Goal: Task Accomplishment & Management: Complete application form

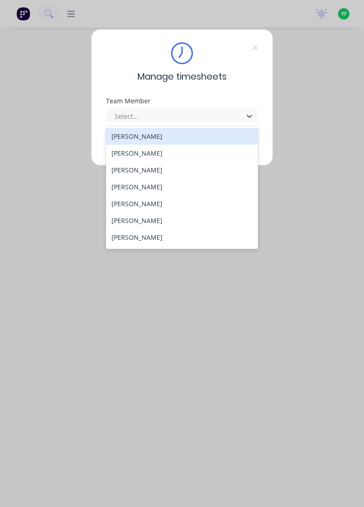
click at [136, 188] on div "[PERSON_NAME]" at bounding box center [182, 186] width 152 height 17
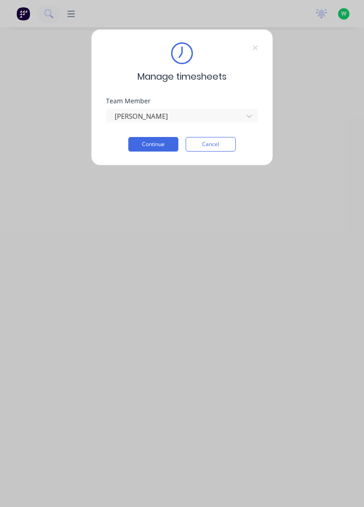
click at [150, 142] on button "Continue" at bounding box center [153, 144] width 50 height 15
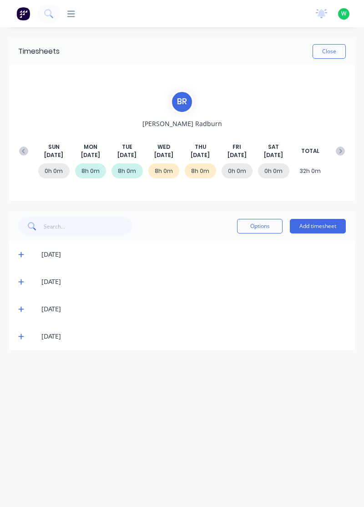
click at [323, 223] on button "Add timesheet" at bounding box center [318, 226] width 56 height 15
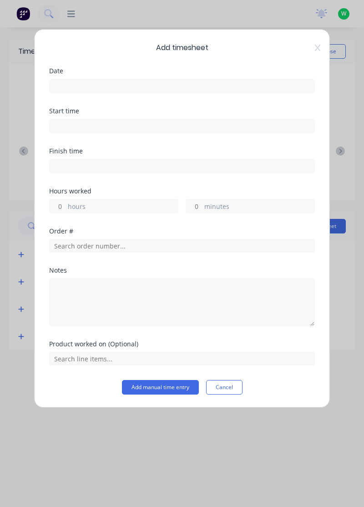
click at [78, 85] on input at bounding box center [182, 86] width 265 height 14
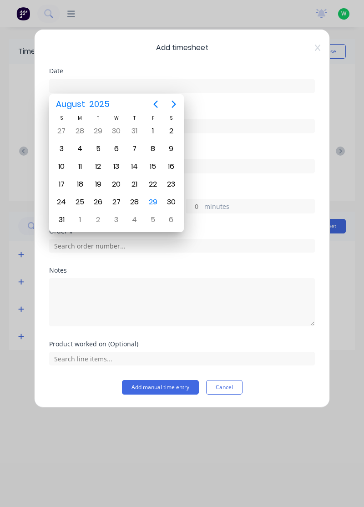
click at [157, 196] on div "29" at bounding box center [153, 202] width 14 height 14
type input "[DATE]"
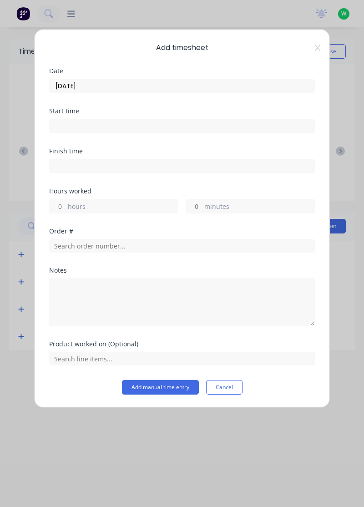
click at [59, 201] on input "hours" at bounding box center [58, 206] width 16 height 14
type input "7"
click at [199, 203] on input "minutes" at bounding box center [194, 206] width 16 height 14
type input "40"
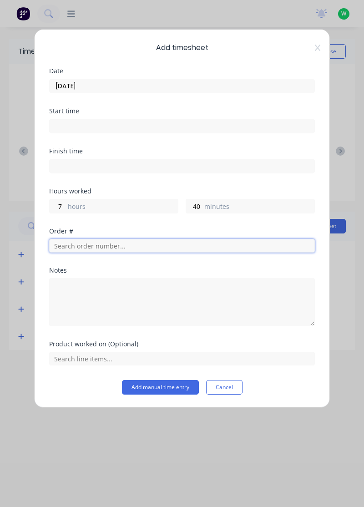
click at [88, 241] on input "text" at bounding box center [182, 246] width 266 height 14
type input "18751"
click at [78, 274] on span "R& D Mining" at bounding box center [181, 278] width 251 height 8
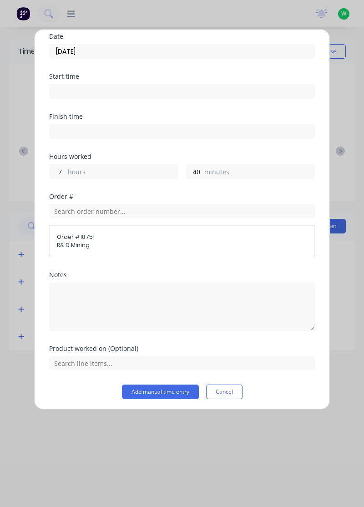
scroll to position [35, 0]
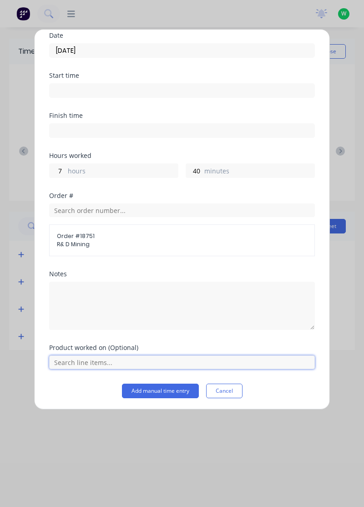
click at [84, 361] on input "text" at bounding box center [182, 362] width 266 height 14
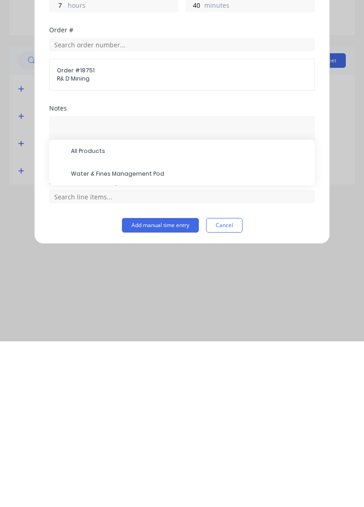
click at [124, 335] on span "Water & Fines Management Pod" at bounding box center [189, 339] width 237 height 8
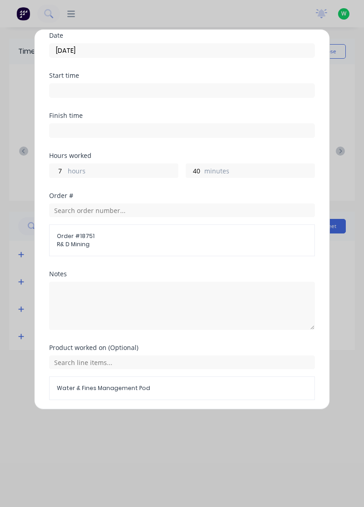
scroll to position [66, 0]
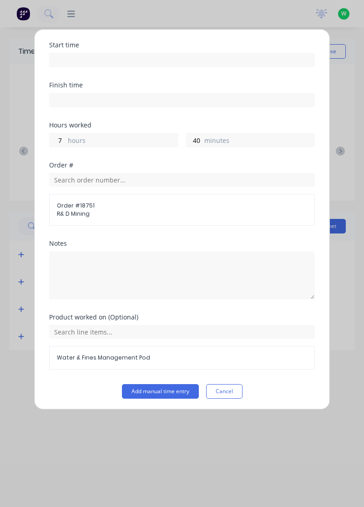
click at [168, 385] on button "Add manual time entry" at bounding box center [160, 391] width 77 height 15
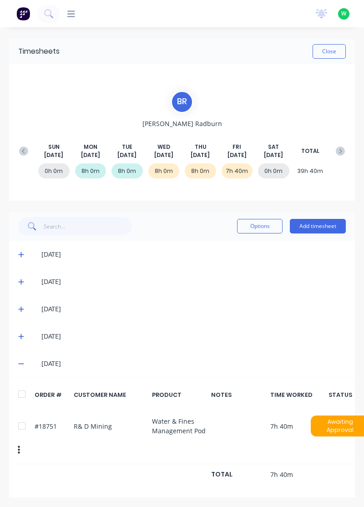
click at [326, 223] on button "Add timesheet" at bounding box center [318, 226] width 56 height 15
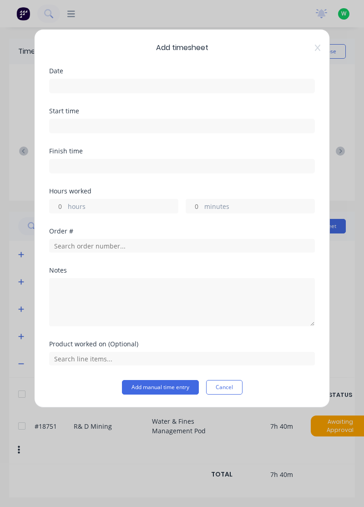
click at [92, 83] on input at bounding box center [182, 86] width 265 height 14
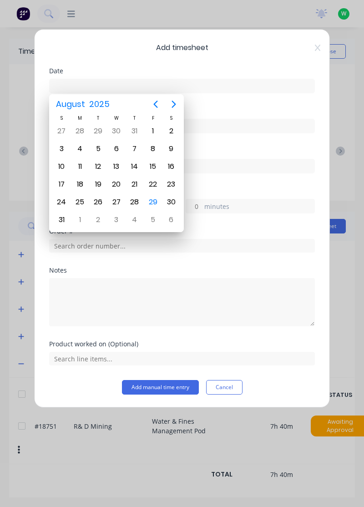
click at [155, 198] on div "29" at bounding box center [153, 202] width 14 height 14
type input "[DATE]"
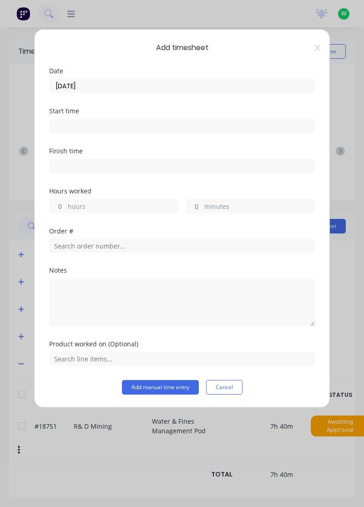
click at [200, 207] on input "minutes" at bounding box center [194, 206] width 16 height 14
type input "20"
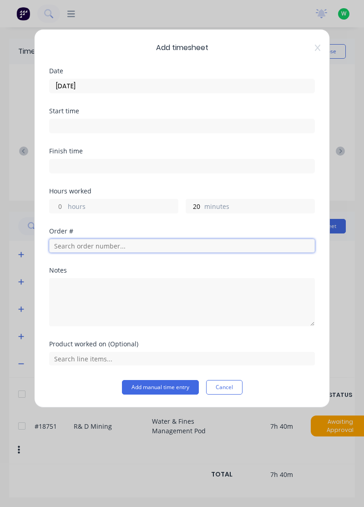
click at [86, 242] on input "text" at bounding box center [182, 246] width 266 height 14
type input "18878"
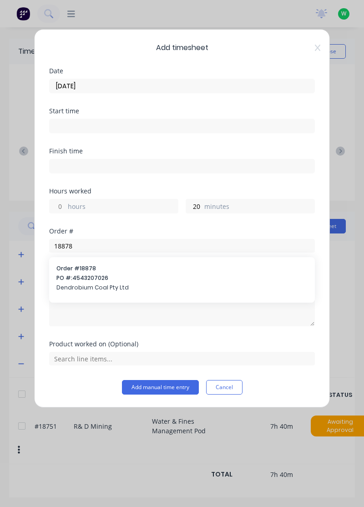
click at [83, 281] on div "Order # 18878 PO #: 4543207026 Dendrobium Coal Pty Ltd" at bounding box center [181, 278] width 251 height 29
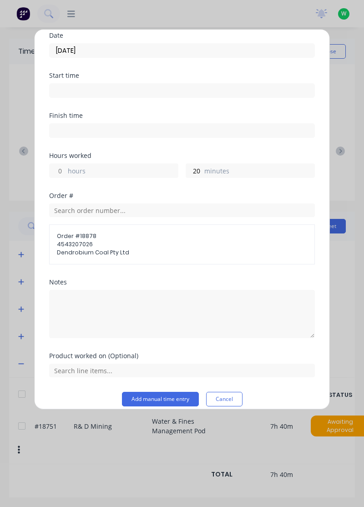
scroll to position [44, 0]
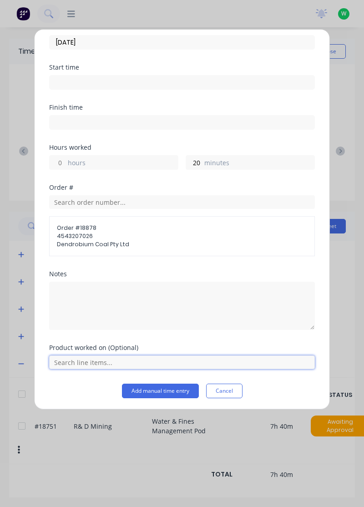
click at [83, 357] on input "text" at bounding box center [182, 362] width 266 height 14
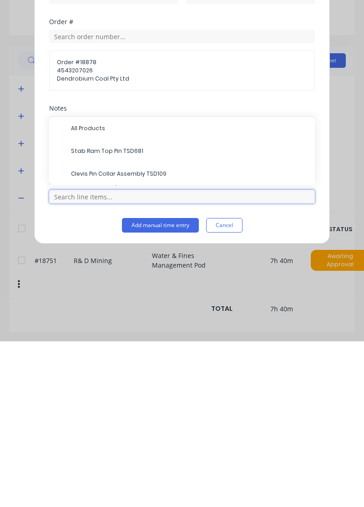
scroll to position [24, 0]
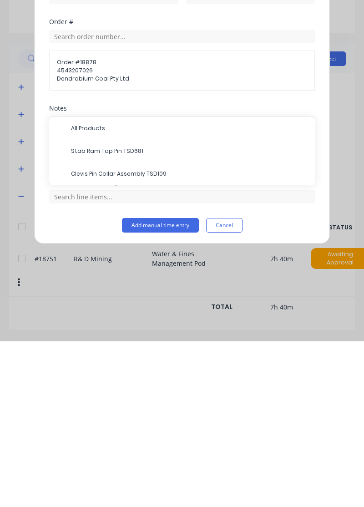
click at [119, 336] on span "Clevis Pin Collar Assembly TSD109" at bounding box center [189, 339] width 237 height 8
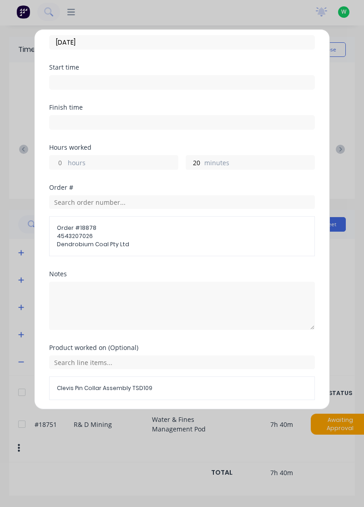
scroll to position [74, 0]
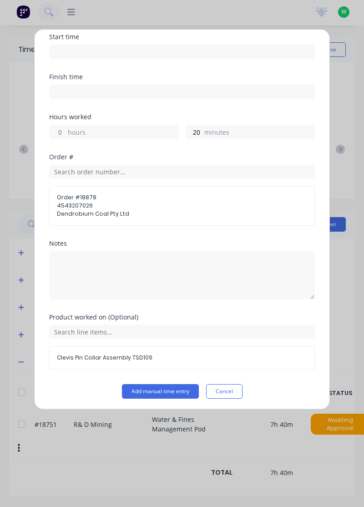
click at [168, 387] on button "Add manual time entry" at bounding box center [160, 391] width 77 height 15
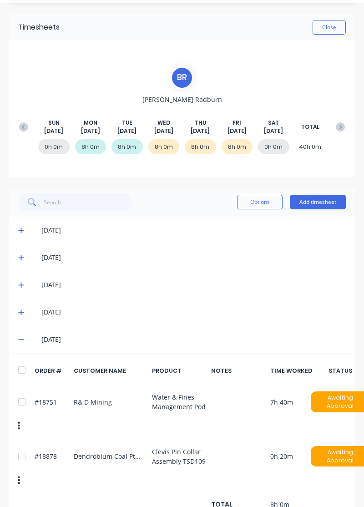
scroll to position [0, 0]
